Goal: Task Accomplishment & Management: Manage account settings

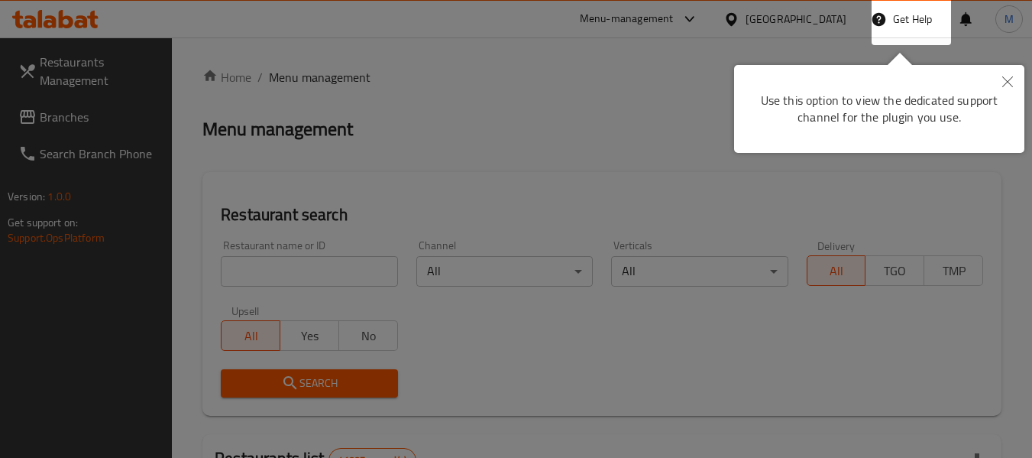
click at [429, 85] on div at bounding box center [516, 229] width 1032 height 458
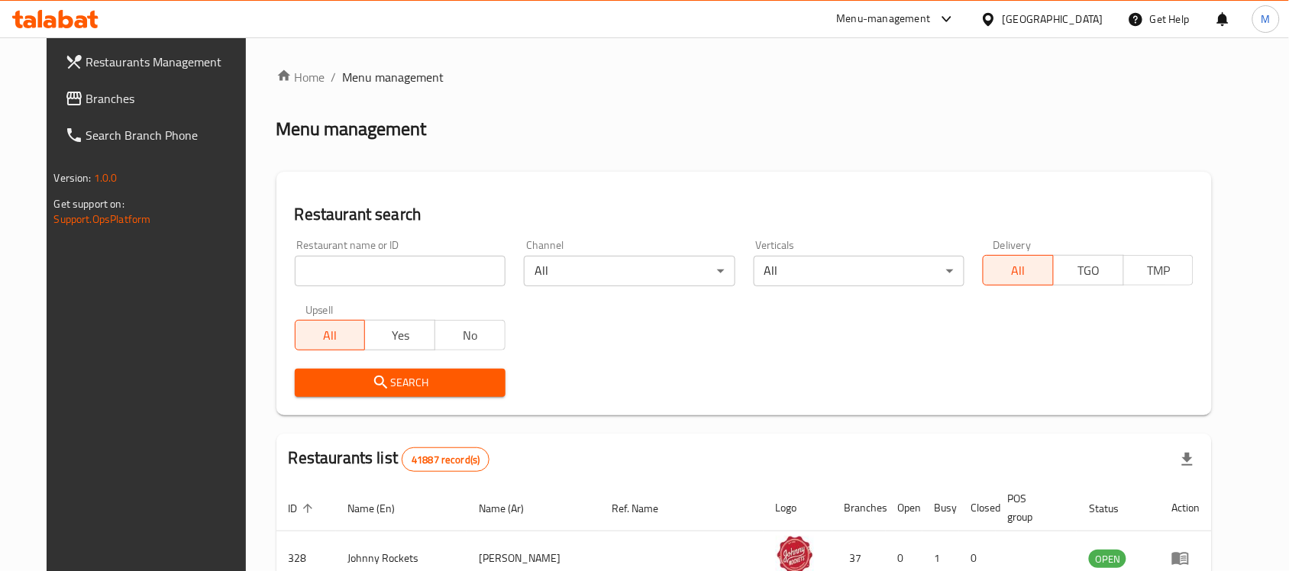
click at [95, 89] on span "Branches" at bounding box center [167, 98] width 163 height 18
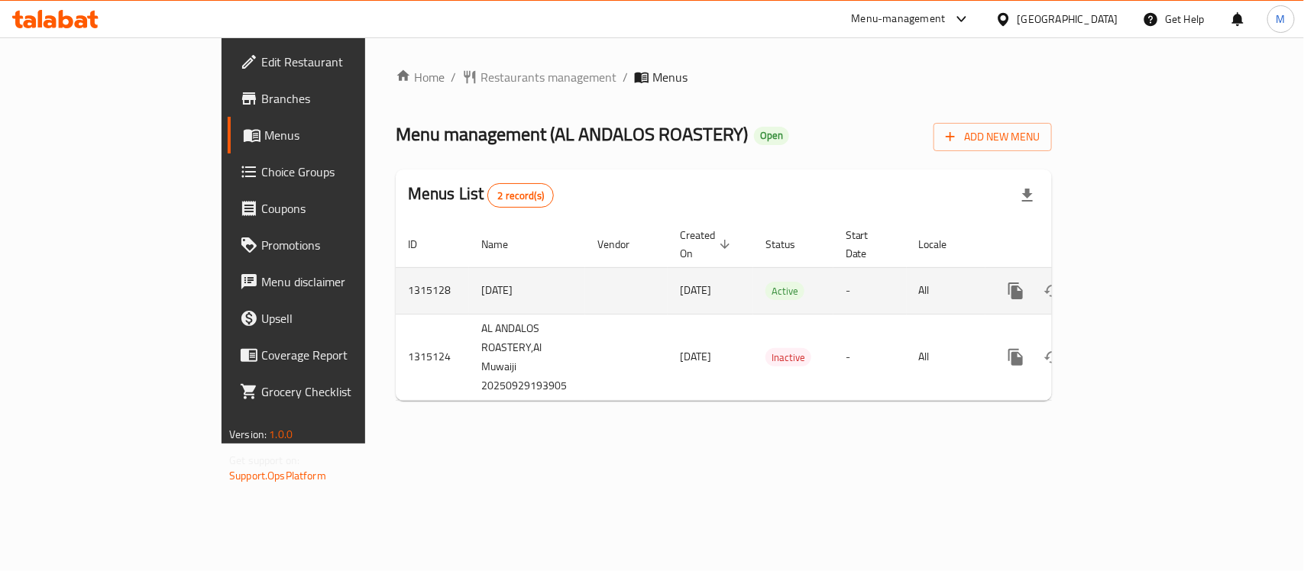
click at [1135, 282] on icon "enhanced table" at bounding box center [1126, 291] width 18 height 18
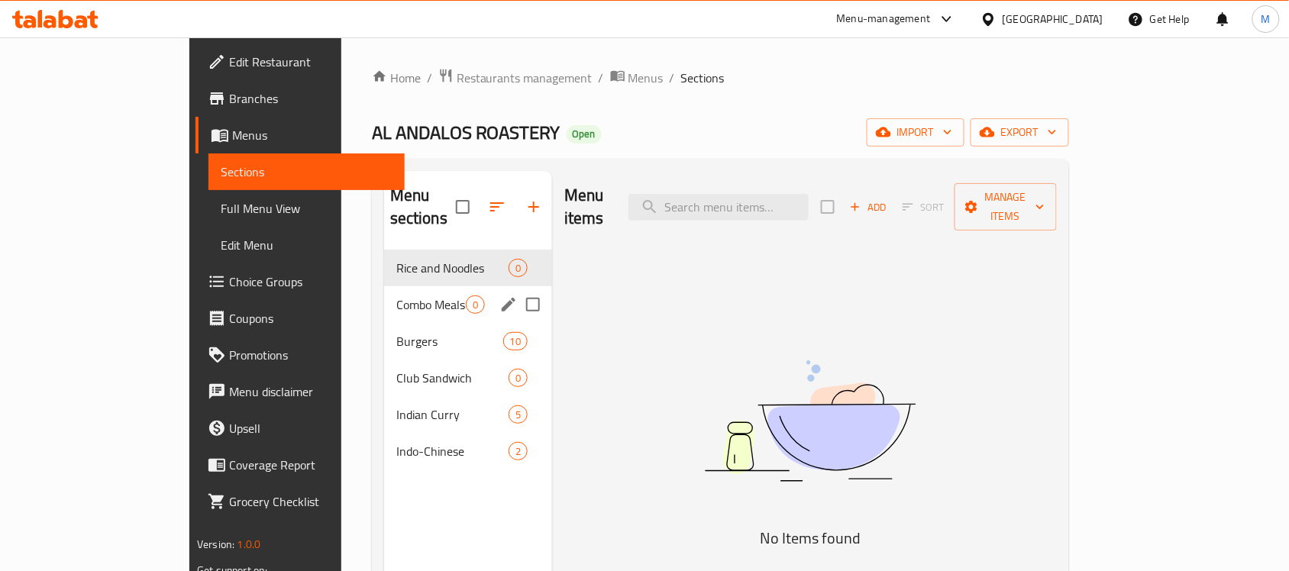
click at [396, 296] on span "Combo Meals" at bounding box center [431, 305] width 70 height 18
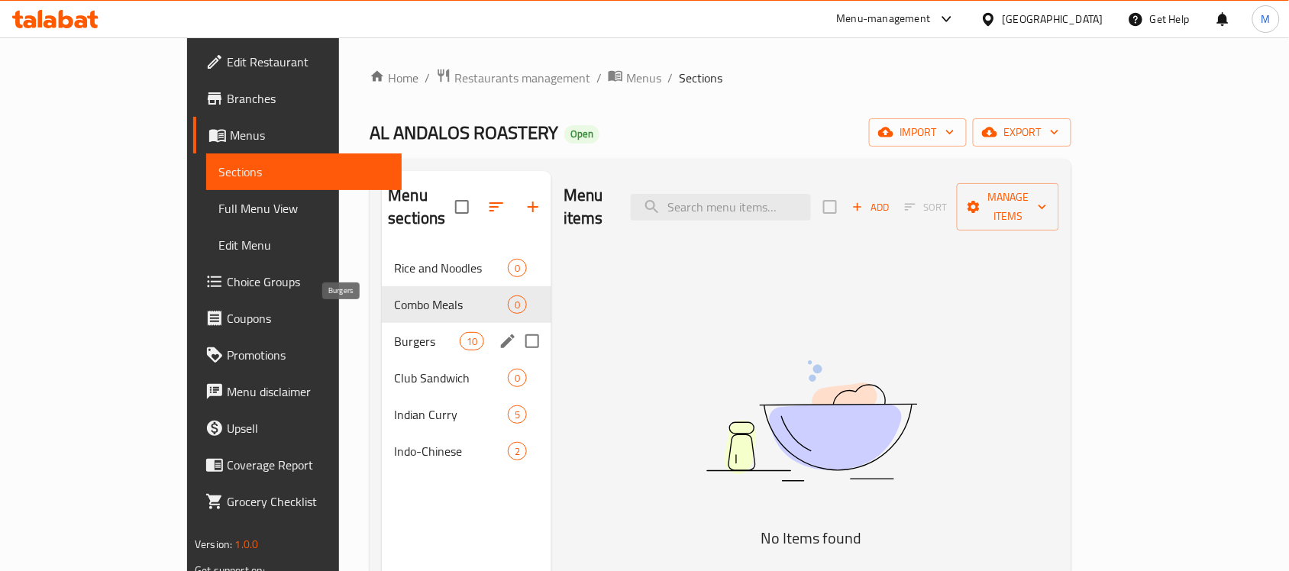
click at [394, 332] on span "Burgers" at bounding box center [426, 341] width 65 height 18
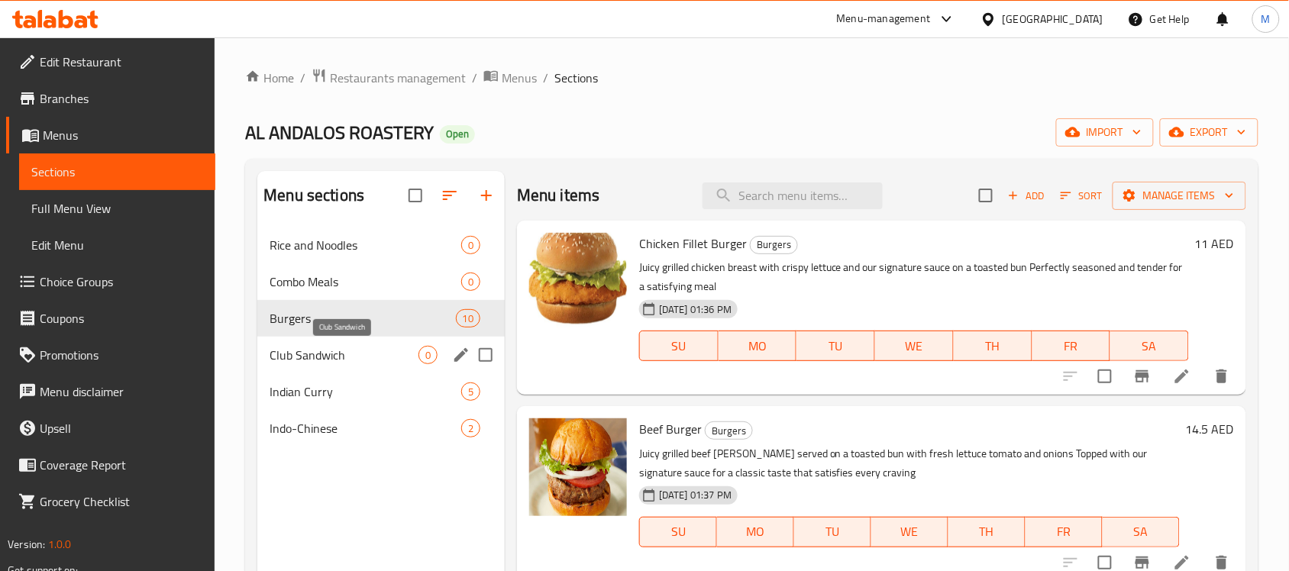
click at [300, 357] on span "Club Sandwich" at bounding box center [344, 355] width 149 height 18
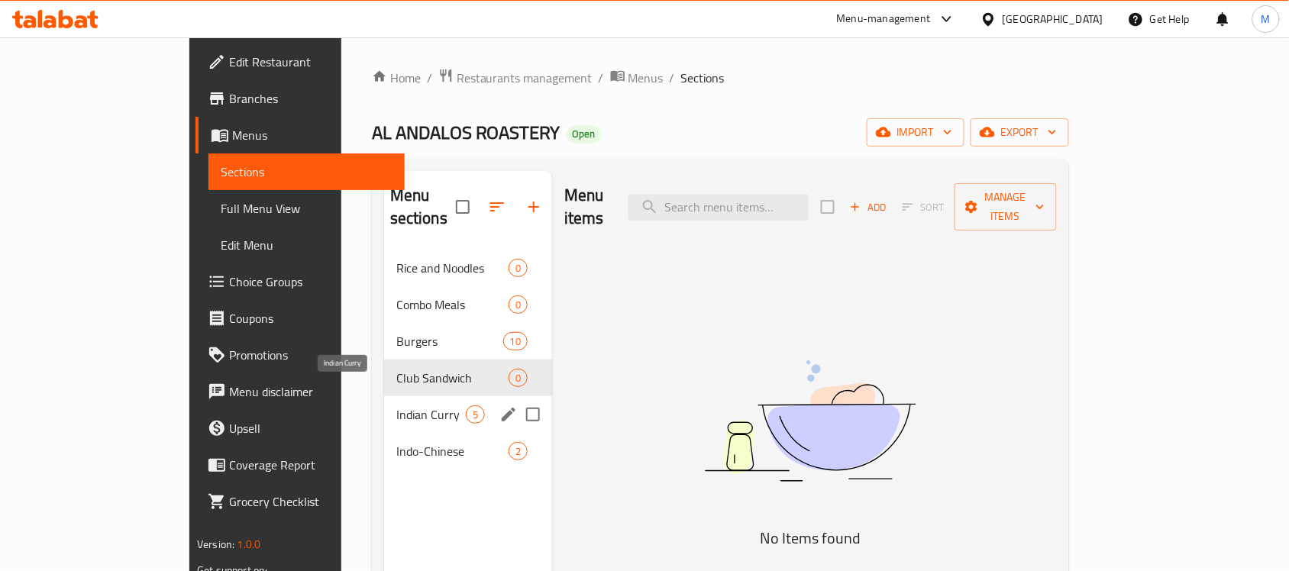
click at [396, 406] on span "Indian Curry" at bounding box center [431, 415] width 70 height 18
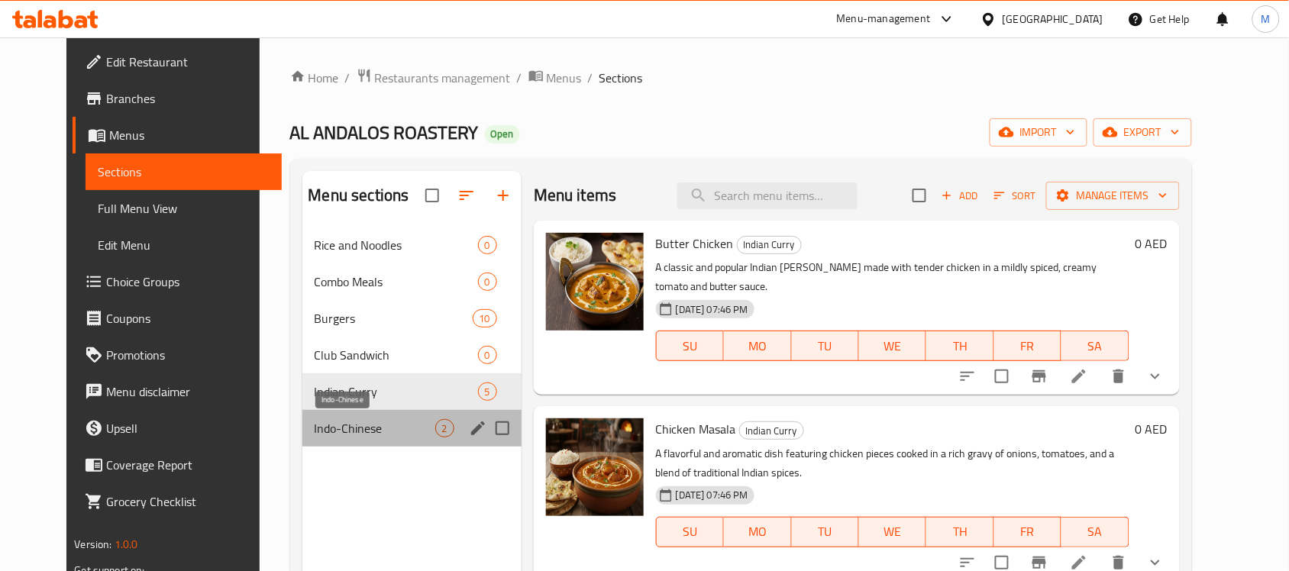
click at [315, 428] on span "Indo-Chinese" at bounding box center [375, 428] width 121 height 18
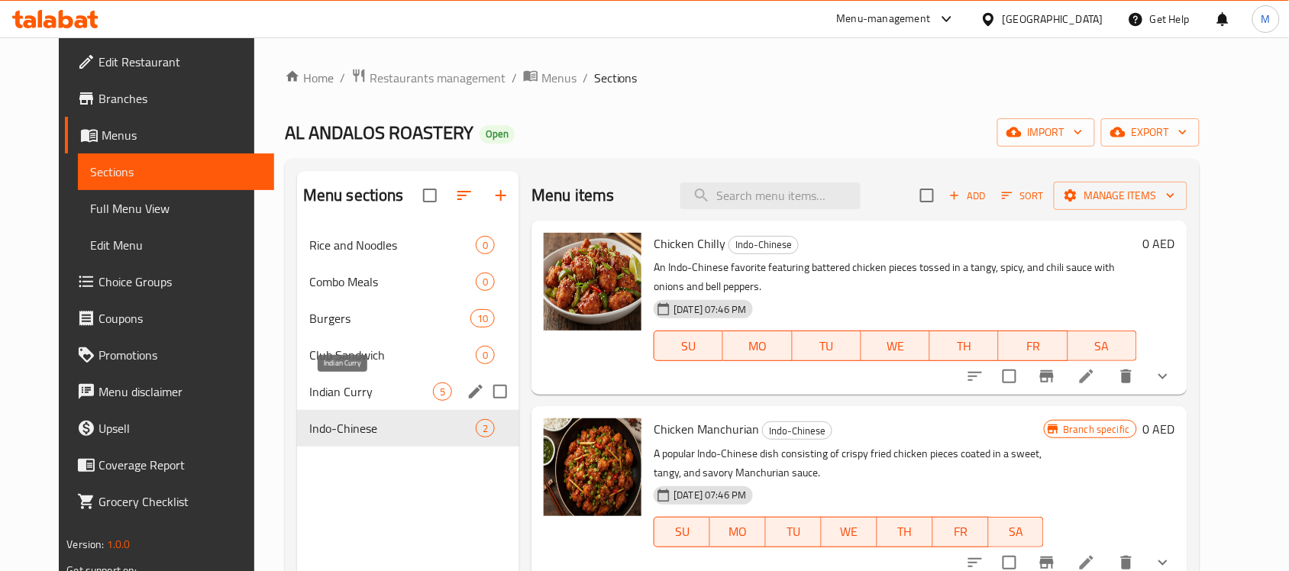
click at [317, 387] on span "Indian Curry" at bounding box center [371, 392] width 124 height 18
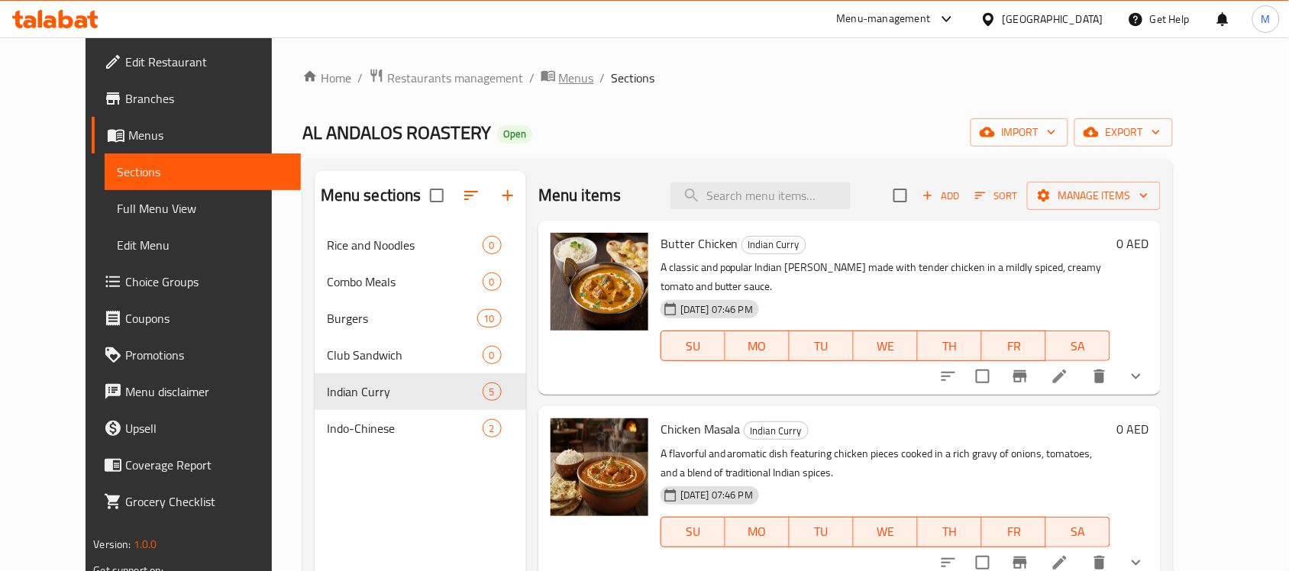
click at [559, 73] on span "Menus" at bounding box center [576, 78] width 35 height 18
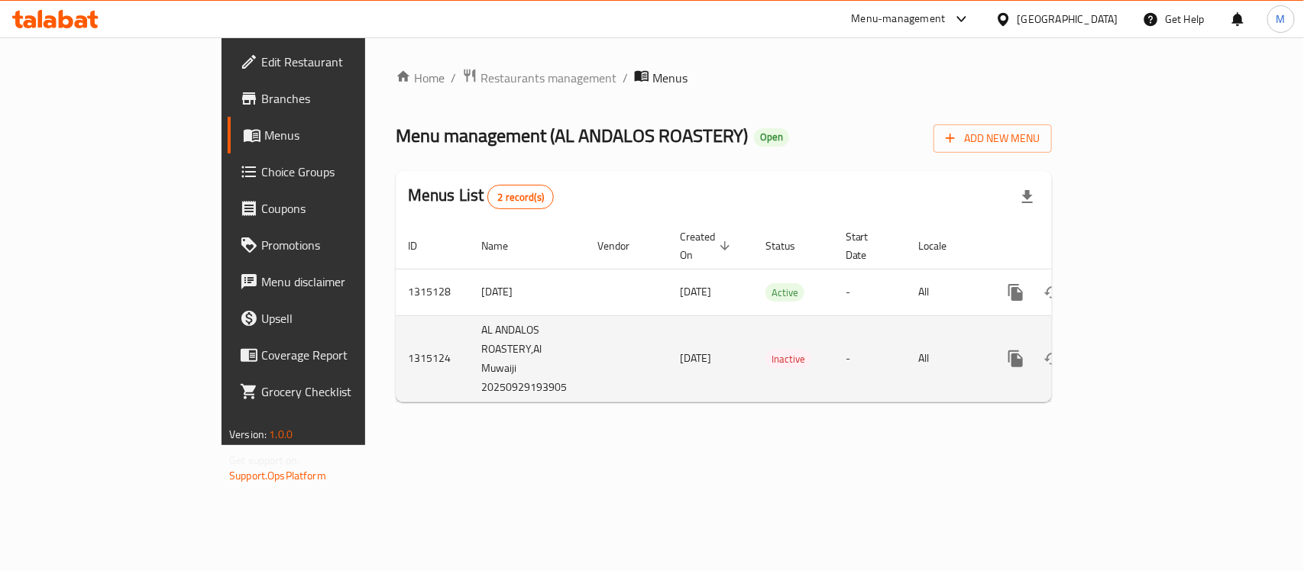
click at [668, 335] on td "29/09/2025" at bounding box center [711, 358] width 86 height 86
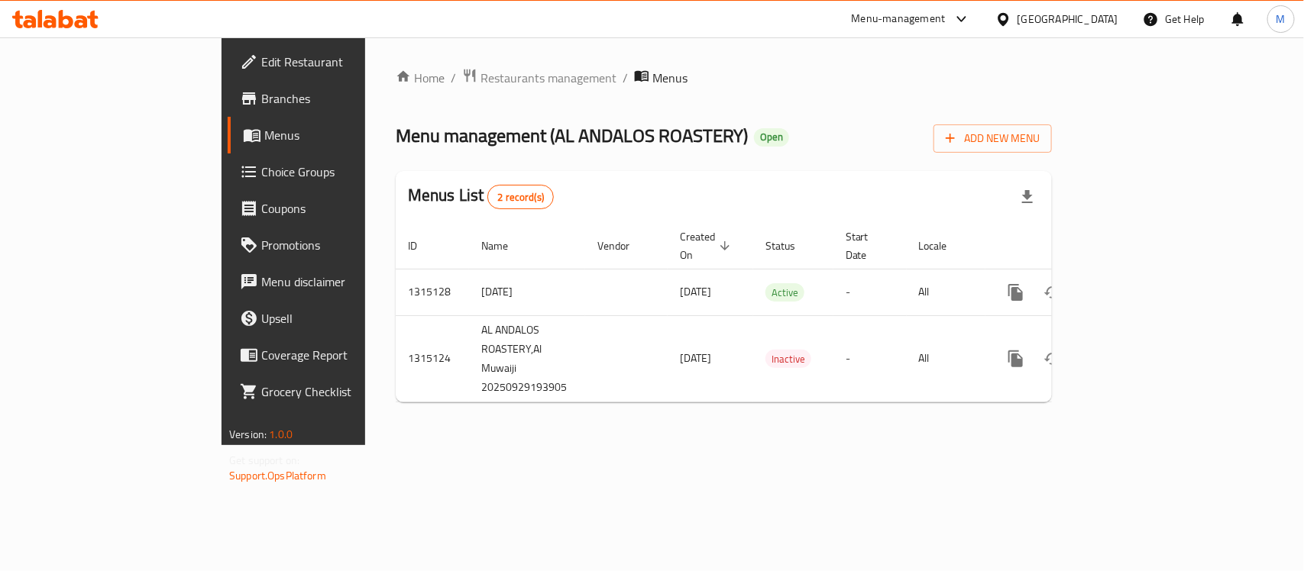
click at [411, 134] on span "Menu management ( AL ANDALOS ROASTERY )" at bounding box center [572, 135] width 352 height 34
drag, startPoint x: 411, startPoint y: 134, endPoint x: 532, endPoint y: 137, distance: 120.7
click at [532, 137] on span "Menu management ( AL ANDALOS ROASTERY )" at bounding box center [572, 135] width 352 height 34
copy span "AL ANDALOS ROASTERY"
